Goal: Task Accomplishment & Management: Use online tool/utility

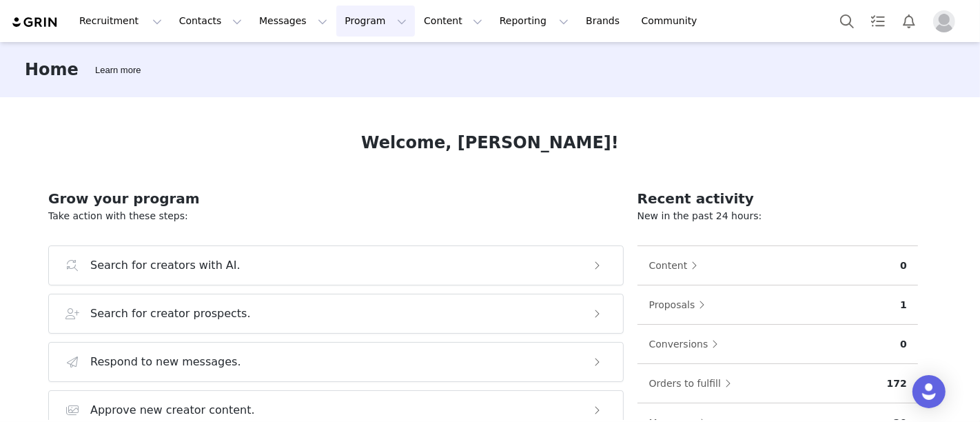
click at [336, 20] on button "Program Program" at bounding box center [375, 21] width 79 height 31
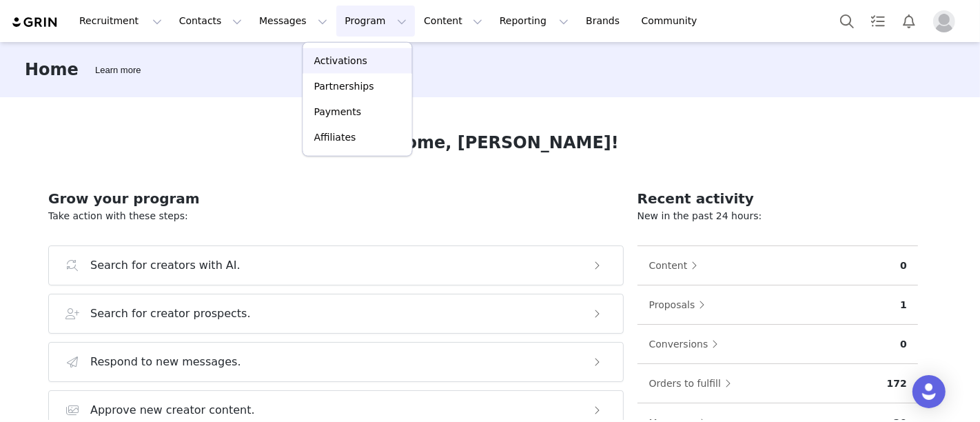
click at [348, 59] on p "Activations" at bounding box center [340, 61] width 53 height 14
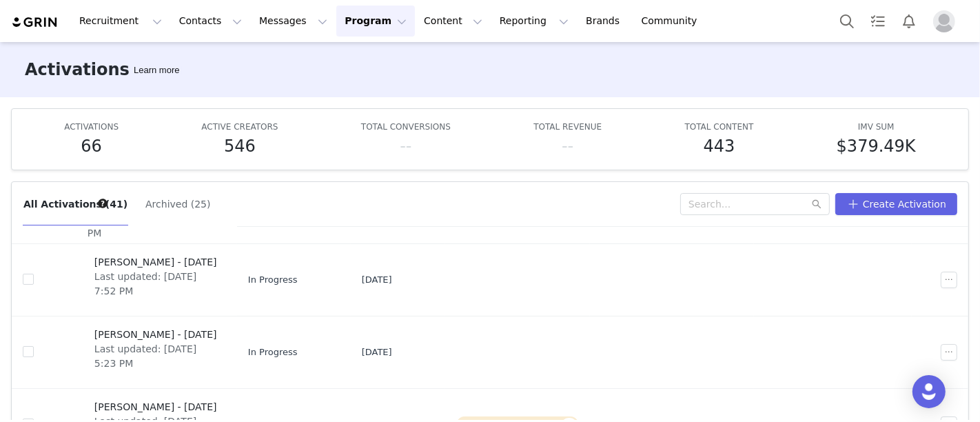
scroll to position [383, 0]
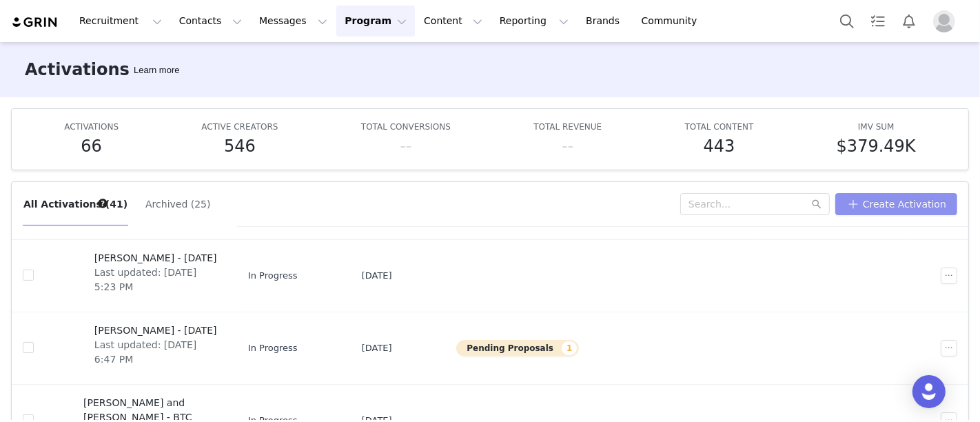
click at [867, 201] on button "Create Activation" at bounding box center [897, 204] width 122 height 22
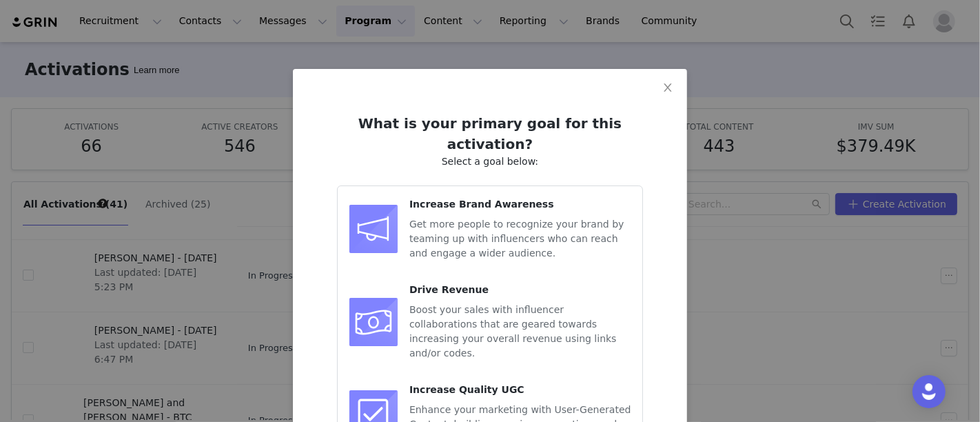
click at [479, 219] on span "Get more people to recognize your brand by teaming up with influencers who can …" at bounding box center [517, 239] width 214 height 40
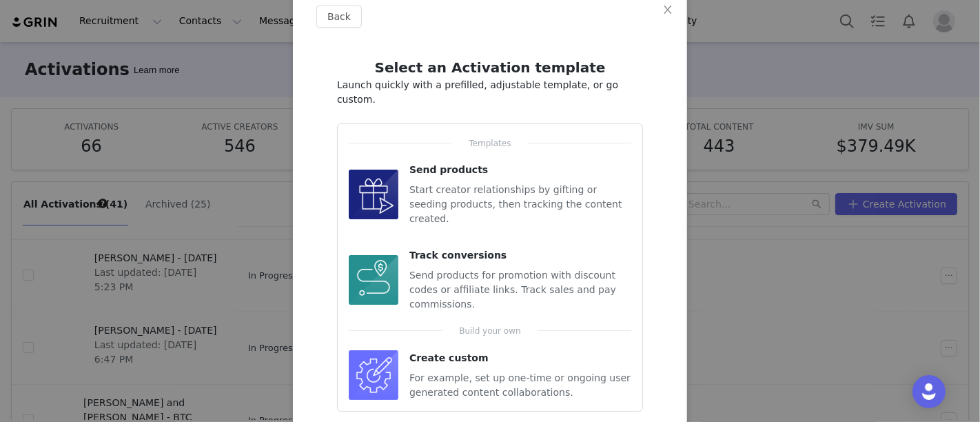
scroll to position [85, 0]
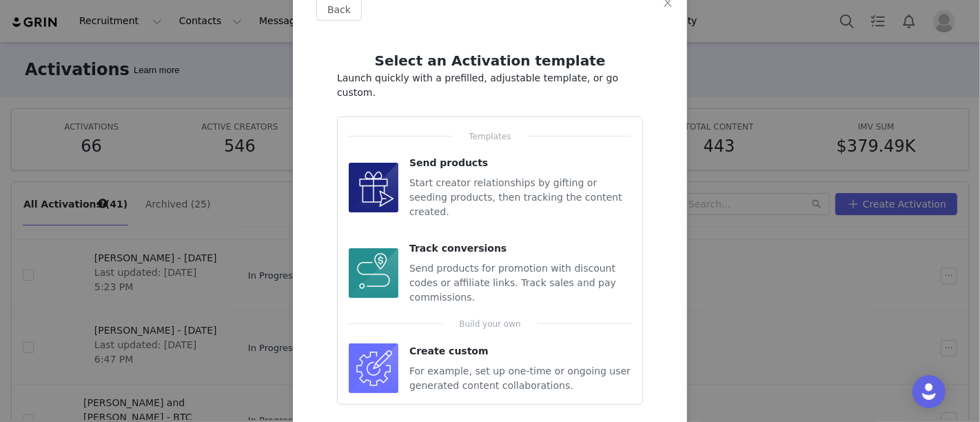
click at [472, 365] on span "For example, set up one-time or ongoing user generated content collaborations." at bounding box center [520, 378] width 221 height 26
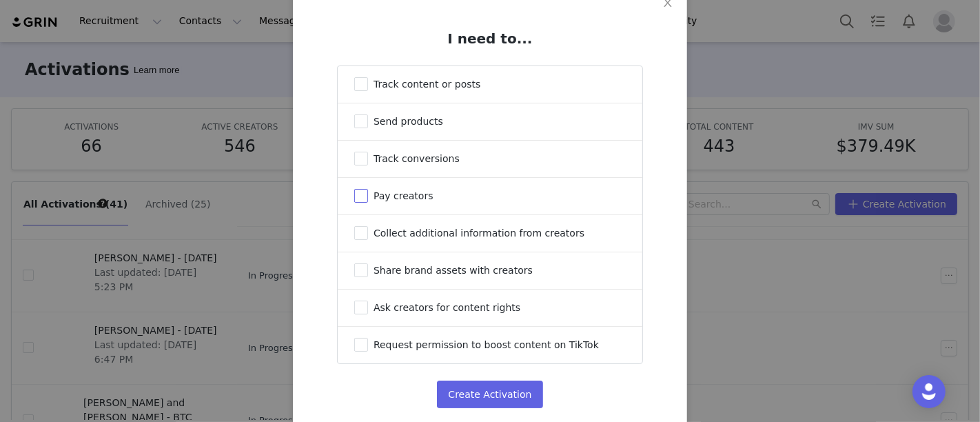
click at [427, 200] on label "Pay creators" at bounding box center [490, 196] width 305 height 37
click at [368, 200] on input "Pay creators" at bounding box center [361, 196] width 14 height 14
checkbox input "true"
click at [510, 403] on button "Create Activation" at bounding box center [489, 395] width 105 height 28
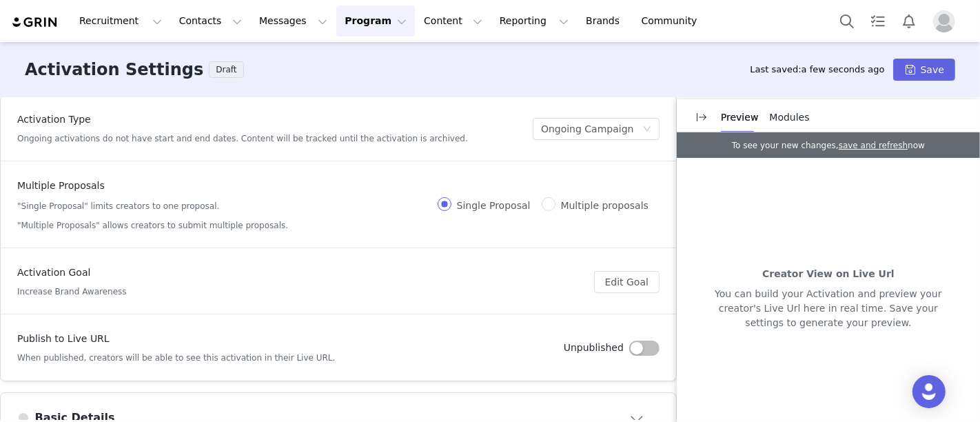
scroll to position [77, 0]
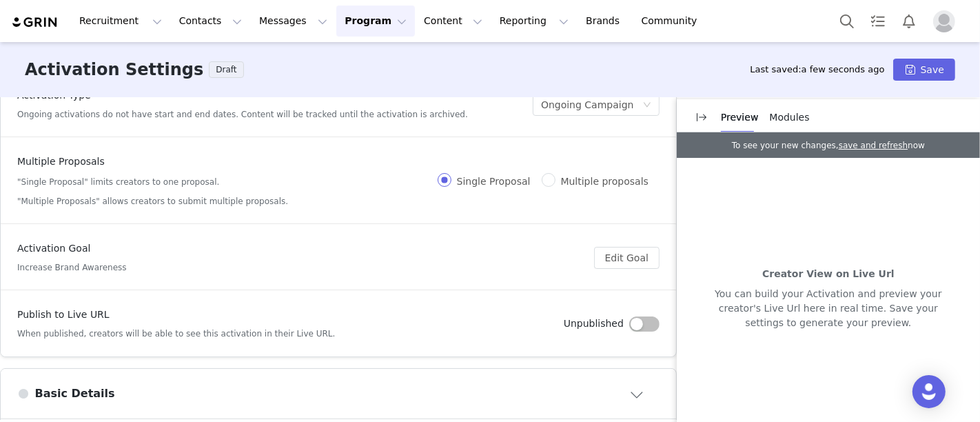
click at [630, 323] on button "button" at bounding box center [645, 323] width 30 height 15
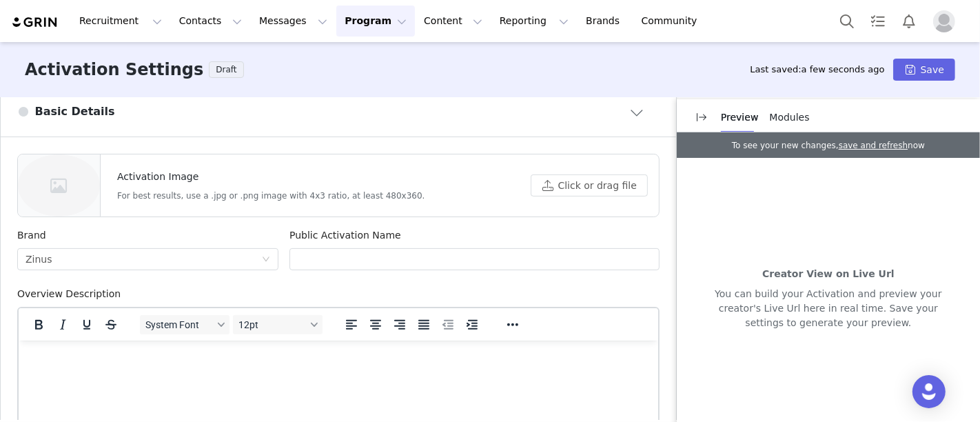
scroll to position [383, 0]
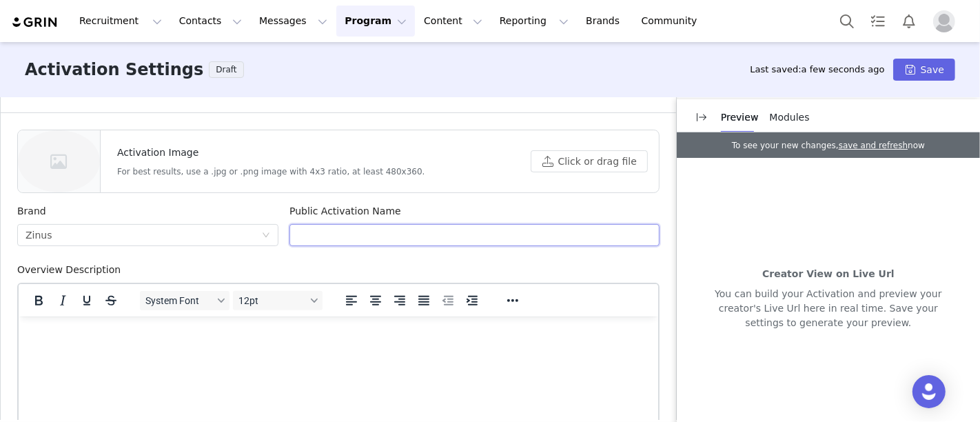
click at [412, 233] on input "text" at bounding box center [475, 235] width 370 height 22
type input "Rue - Fall Home Refresh"
click at [371, 353] on html at bounding box center [339, 334] width 640 height 37
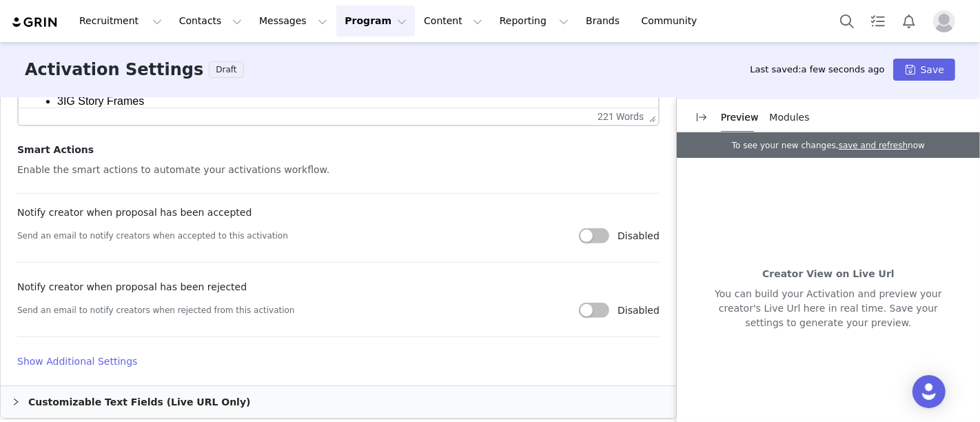
scroll to position [766, 0]
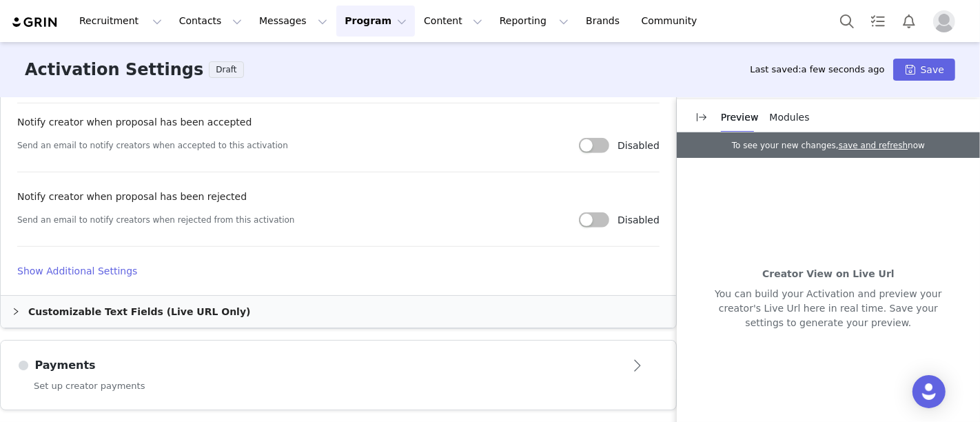
click at [208, 359] on div "Payments" at bounding box center [315, 365] width 597 height 17
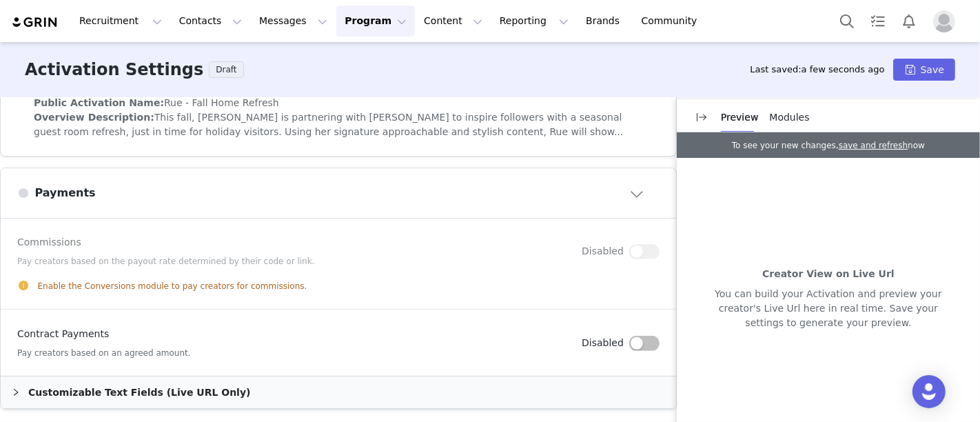
click at [634, 337] on button "button" at bounding box center [645, 343] width 30 height 15
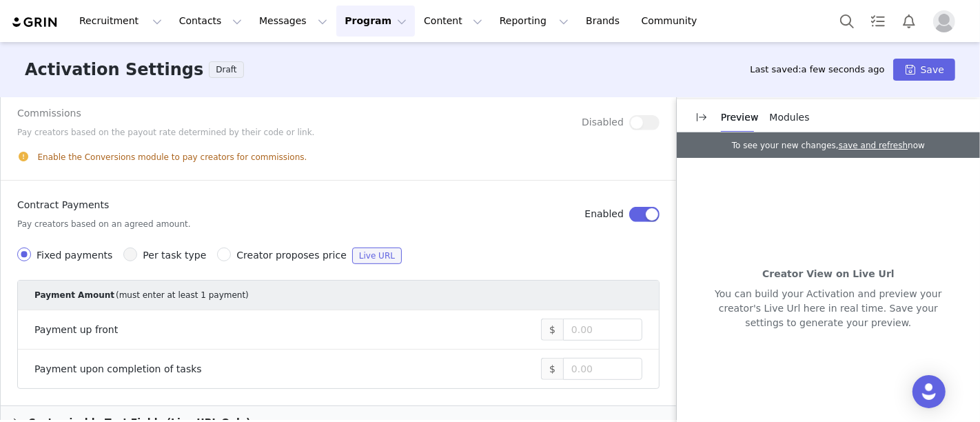
scroll to position [556, 0]
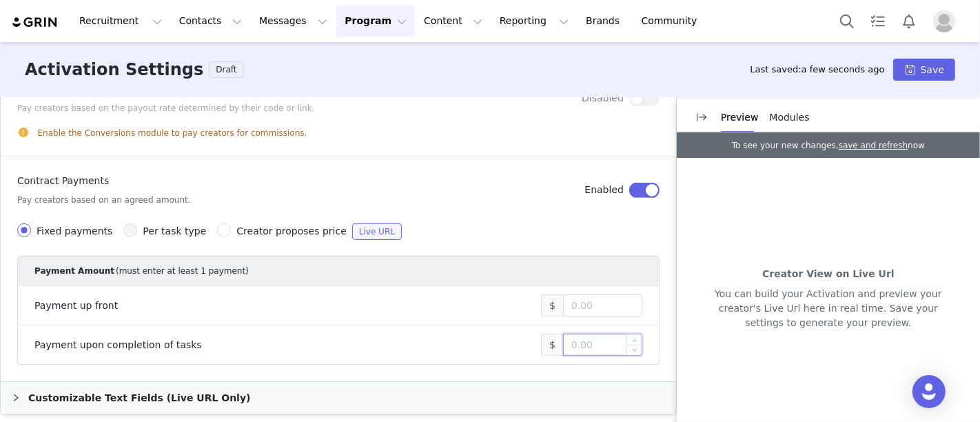
click at [586, 335] on input at bounding box center [603, 344] width 78 height 21
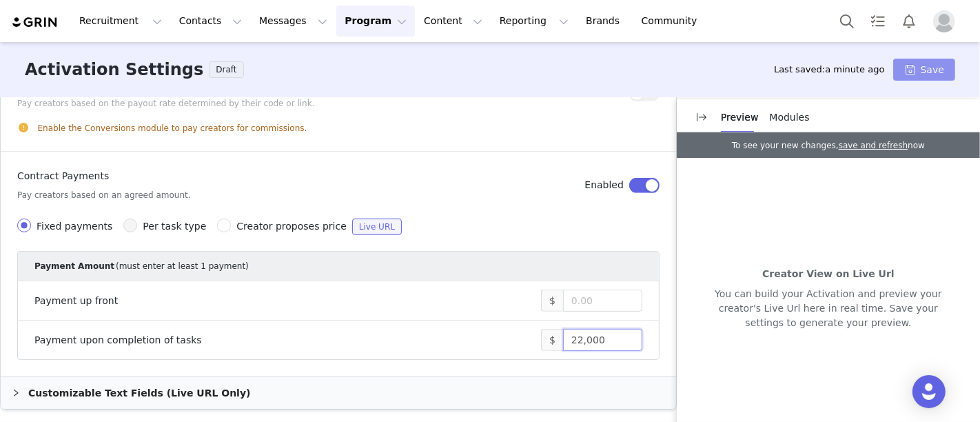
type input "22,000"
click at [925, 66] on button "Save" at bounding box center [925, 70] width 62 height 22
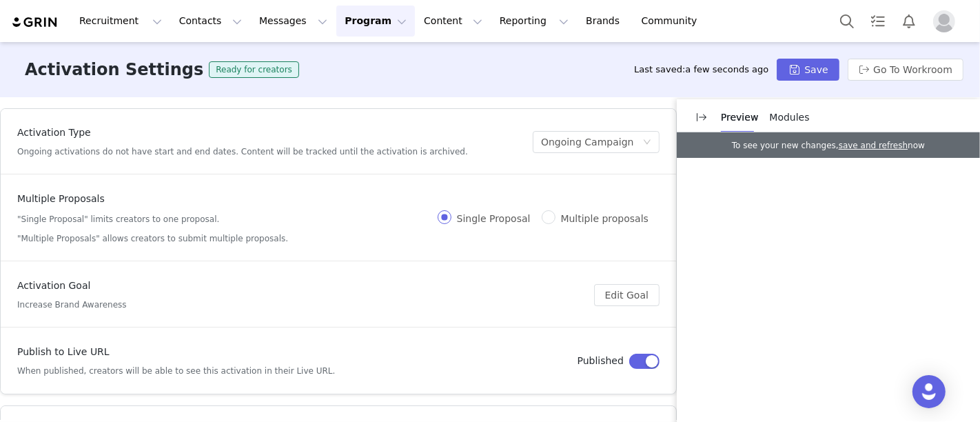
click at [336, 22] on button "Program Program" at bounding box center [375, 21] width 79 height 31
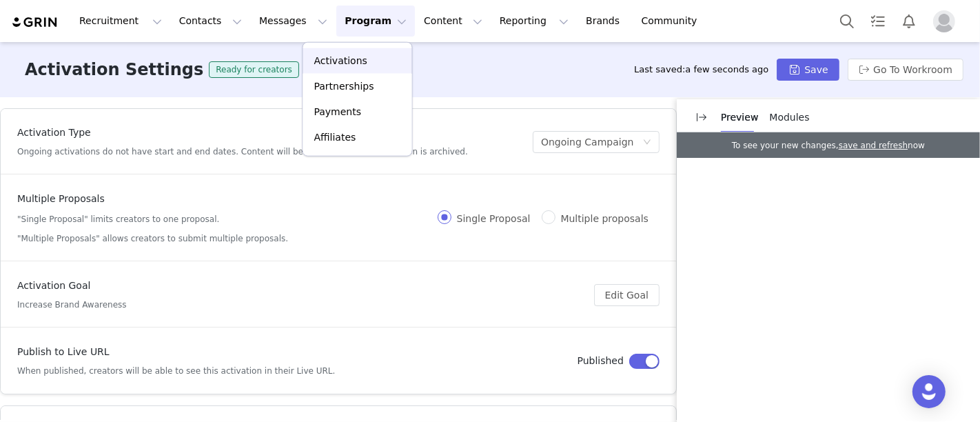
click at [345, 66] on p "Activations" at bounding box center [340, 61] width 53 height 14
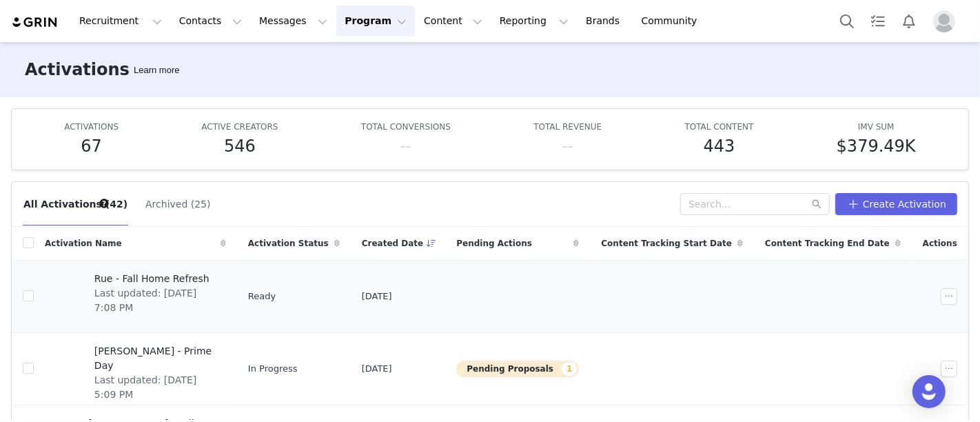
click at [199, 277] on span "Rue - Fall Home Refresh" at bounding box center [155, 279] width 123 height 14
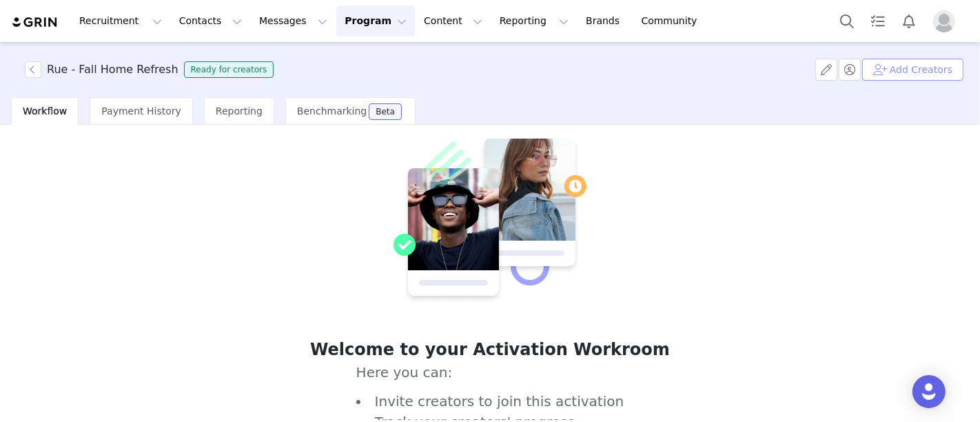
click at [941, 75] on button "Add Creators" at bounding box center [913, 70] width 101 height 22
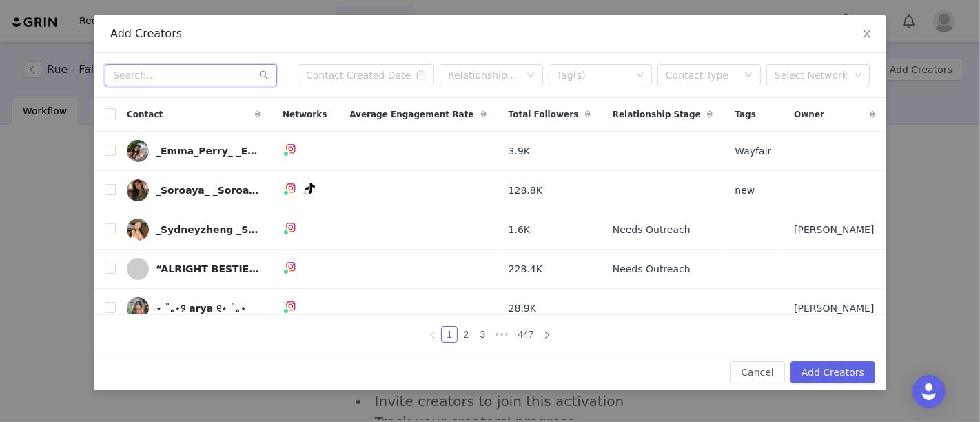
click at [243, 77] on input "text" at bounding box center [191, 75] width 172 height 22
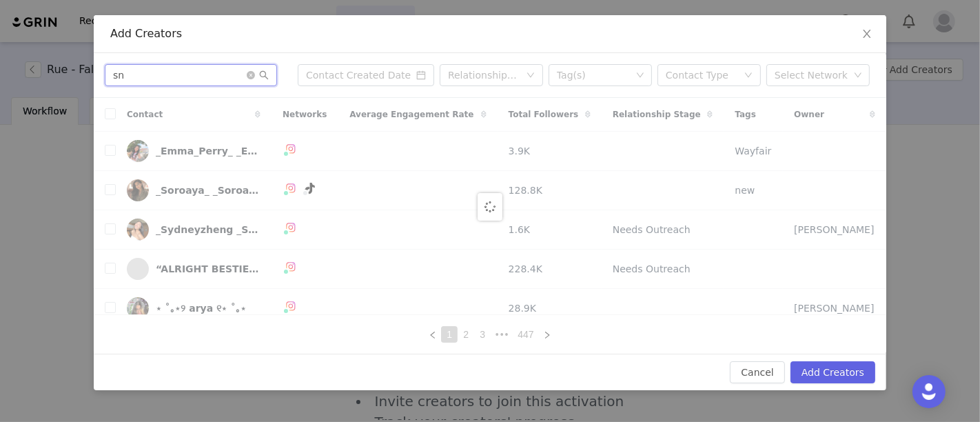
type input "s"
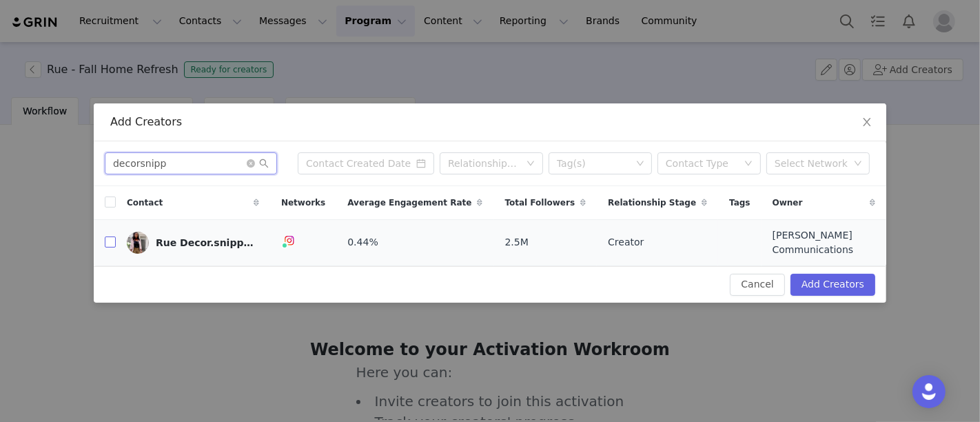
type input "decorsnipp"
click at [108, 240] on input "checkbox" at bounding box center [110, 241] width 11 height 11
checkbox input "true"
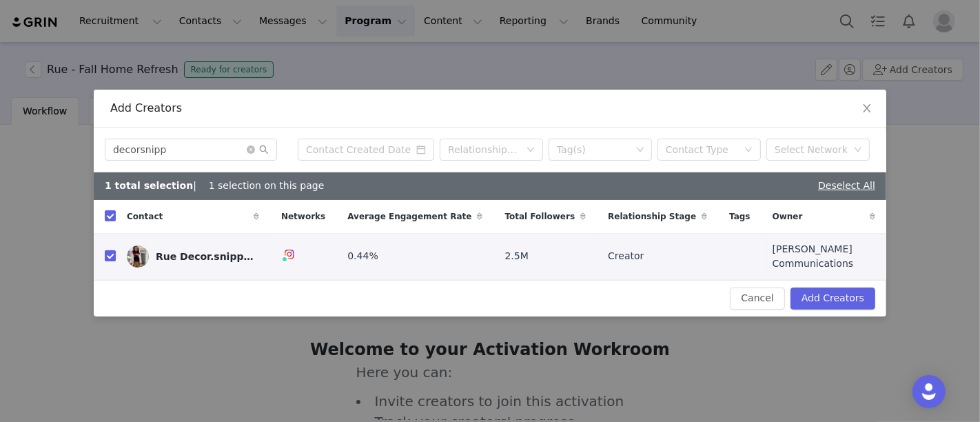
checkbox input "true"
click at [860, 292] on button "Add Creators" at bounding box center [833, 299] width 85 height 22
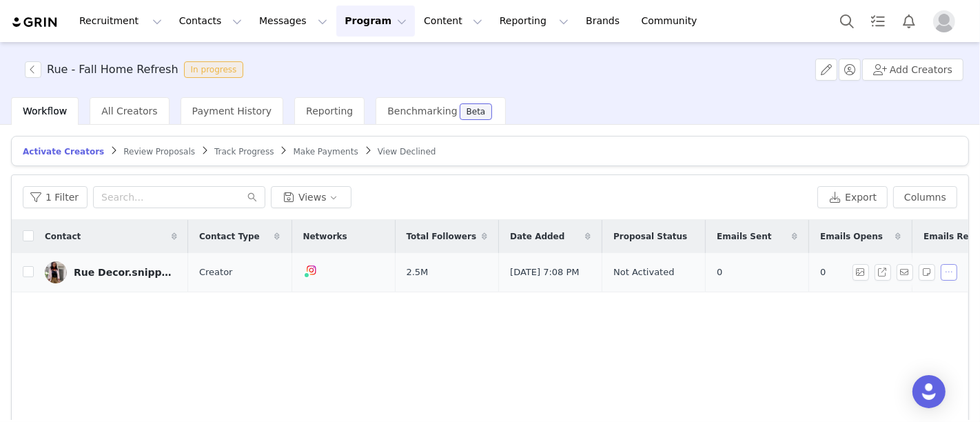
click at [942, 268] on button "button" at bounding box center [949, 272] width 17 height 17
click at [898, 296] on span "Activate Creators" at bounding box center [905, 297] width 83 height 15
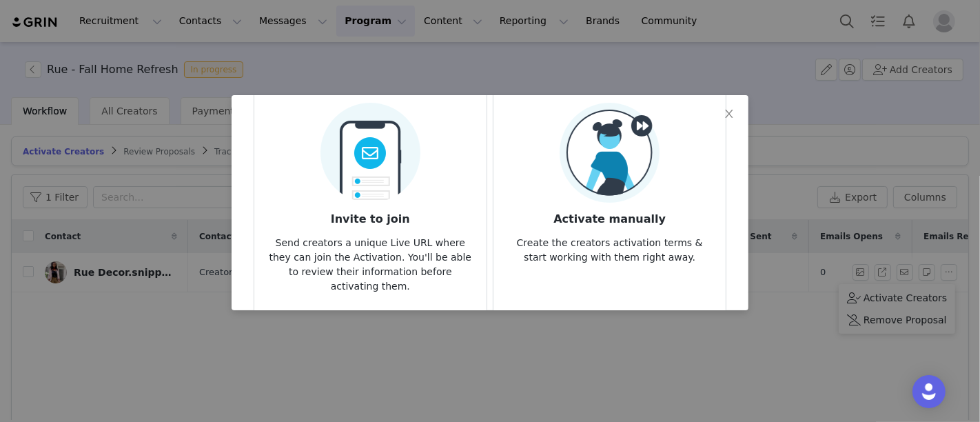
scroll to position [77, 0]
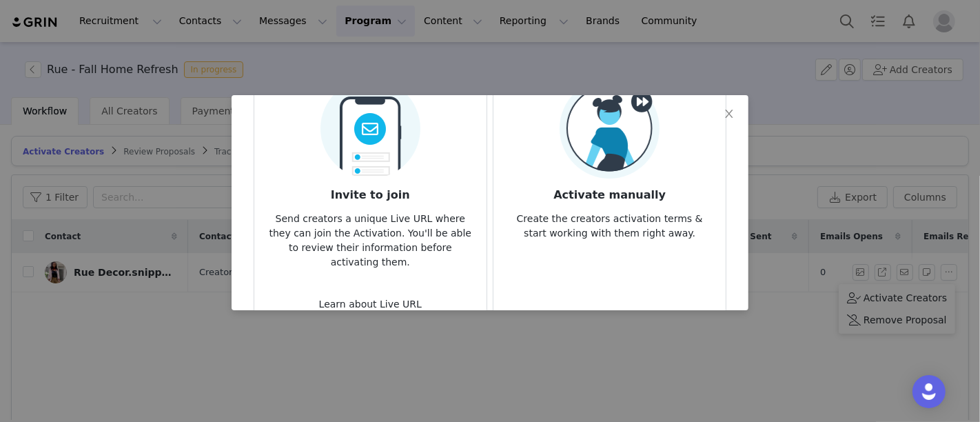
click at [575, 174] on img at bounding box center [610, 129] width 100 height 100
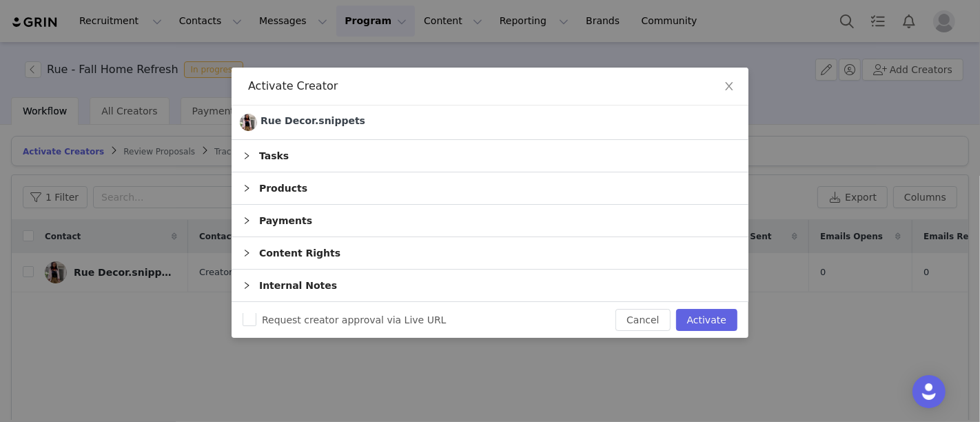
scroll to position [0, 0]
click at [287, 215] on div "Payments" at bounding box center [490, 221] width 517 height 32
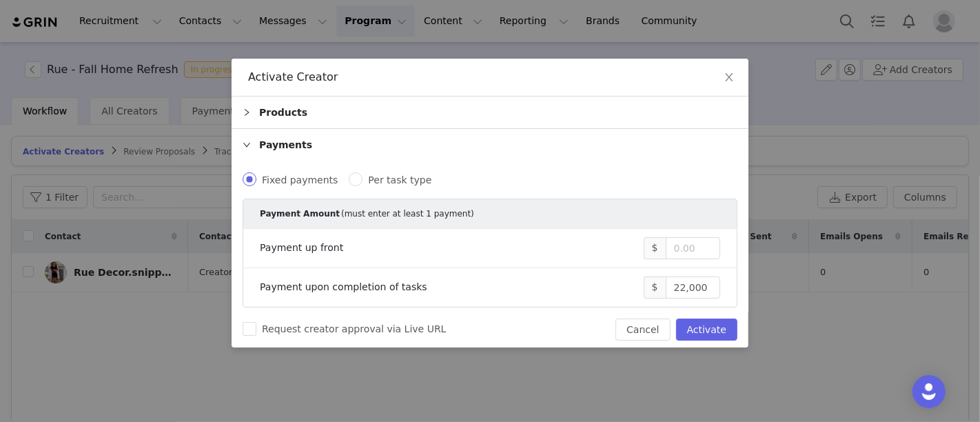
scroll to position [137, 0]
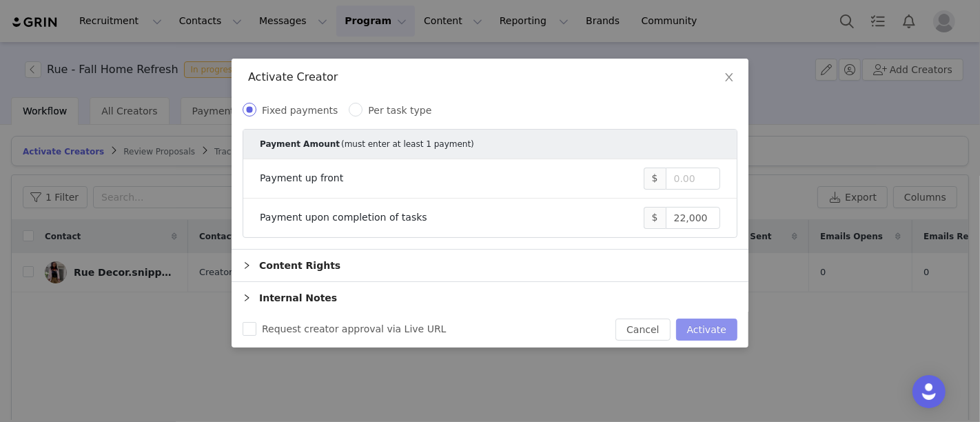
click at [703, 328] on button "Activate" at bounding box center [706, 330] width 61 height 22
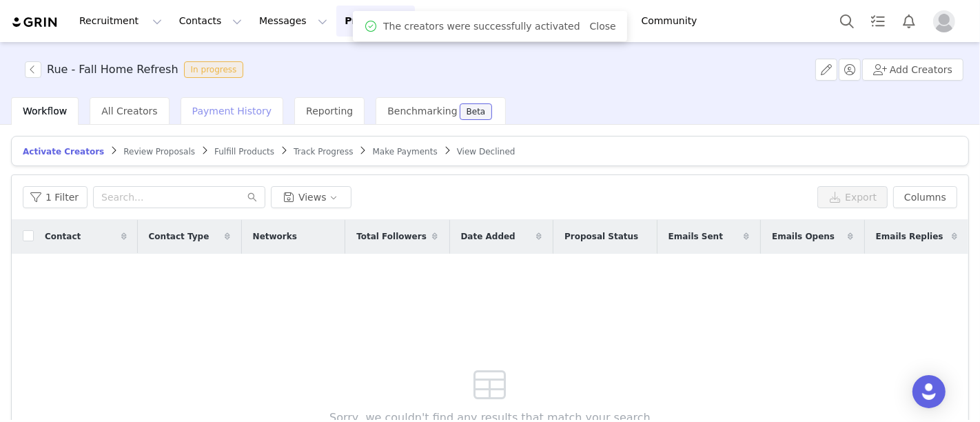
click at [220, 107] on span "Payment History" at bounding box center [232, 110] width 80 height 11
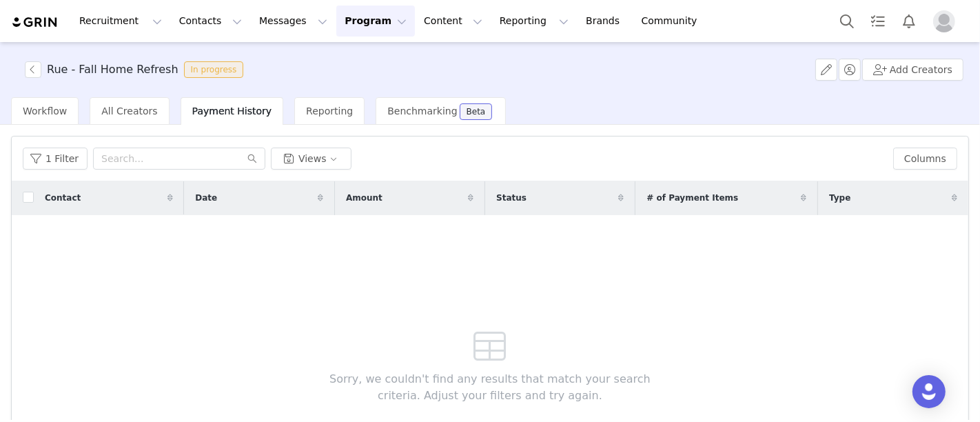
click at [352, 14] on button "Program Program" at bounding box center [375, 21] width 79 height 31
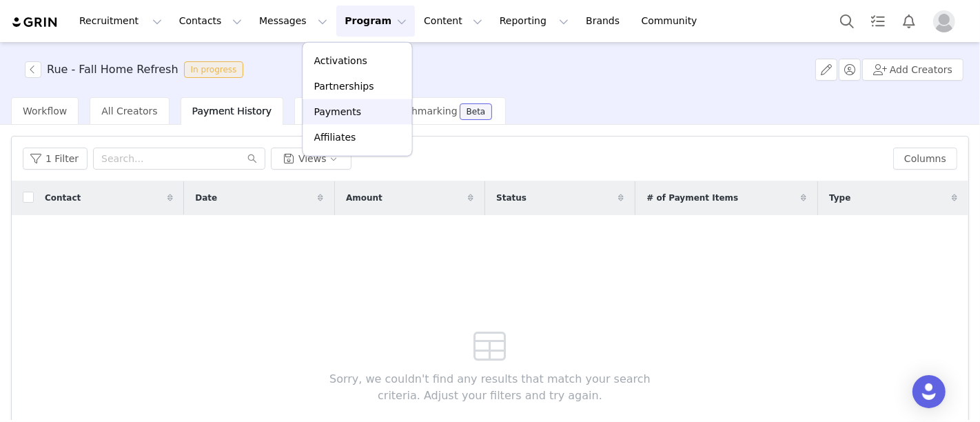
click at [341, 116] on p "Payments" at bounding box center [338, 112] width 48 height 14
